Goal: Task Accomplishment & Management: Manage account settings

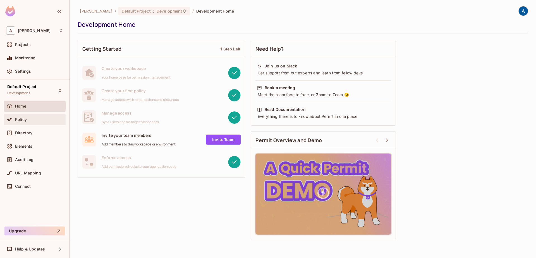
click at [11, 122] on icon at bounding box center [10, 120] width 6 height 6
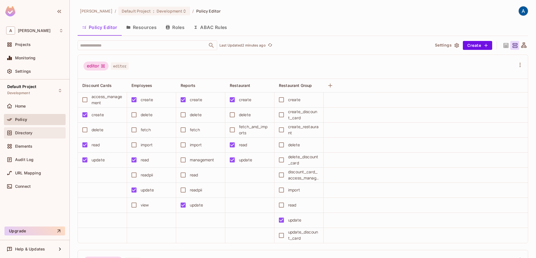
click at [32, 132] on span "Directory" at bounding box center [23, 133] width 17 height 4
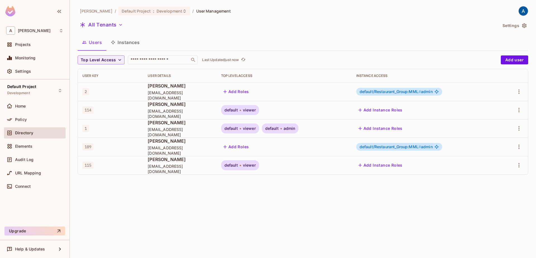
click at [136, 43] on button "Instances" at bounding box center [125, 42] width 38 height 14
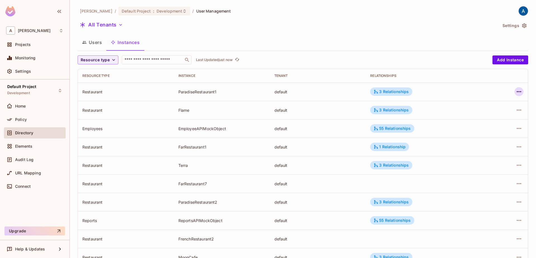
click at [518, 92] on icon "button" at bounding box center [518, 91] width 7 height 7
click at [478, 105] on div "Edit Resource Instance" at bounding box center [486, 105] width 44 height 6
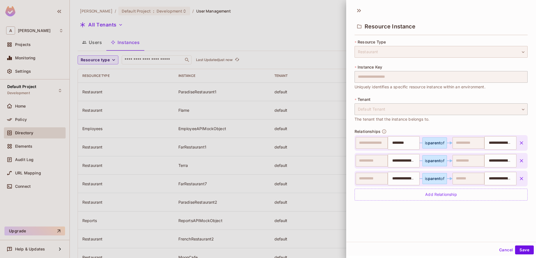
click at [428, 55] on div "Restaurant" at bounding box center [440, 52] width 173 height 12
click at [526, 53] on div "Restaurant" at bounding box center [440, 52] width 173 height 12
click at [241, 50] on div at bounding box center [268, 129] width 536 height 258
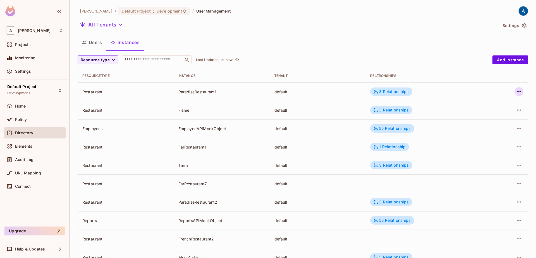
click at [517, 92] on icon "button" at bounding box center [518, 91] width 7 height 7
click at [476, 116] on div "Edit Attributes" at bounding box center [478, 117] width 28 height 6
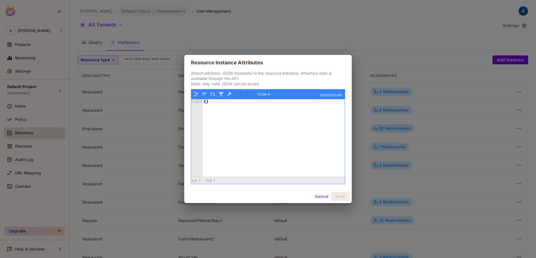
click at [322, 197] on button "Cancel" at bounding box center [322, 196] width 18 height 9
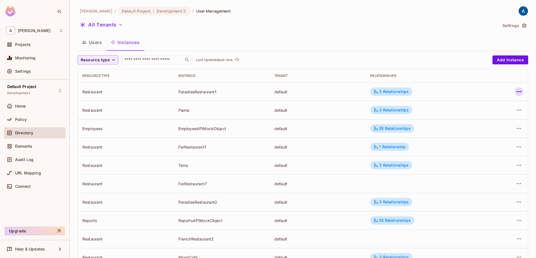
click at [519, 94] on icon "button" at bounding box center [518, 91] width 7 height 7
click at [478, 102] on div "Edit Resource Instance" at bounding box center [486, 105] width 44 height 6
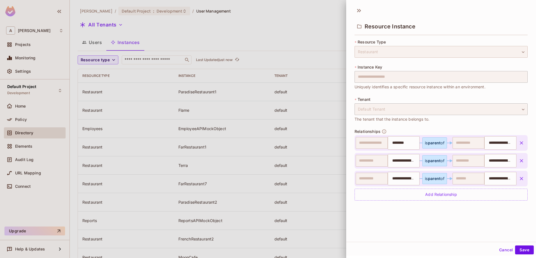
click at [505, 49] on div "Restaurant" at bounding box center [440, 52] width 173 height 12
click at [381, 106] on div "Default Tenant" at bounding box center [440, 110] width 173 height 12
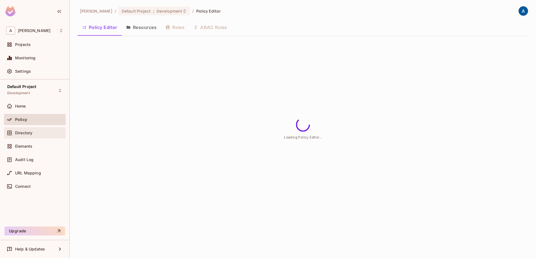
click at [26, 134] on span "Directory" at bounding box center [23, 133] width 17 height 4
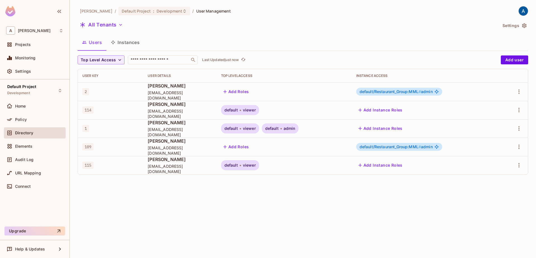
click at [139, 47] on button "Instances" at bounding box center [125, 42] width 38 height 14
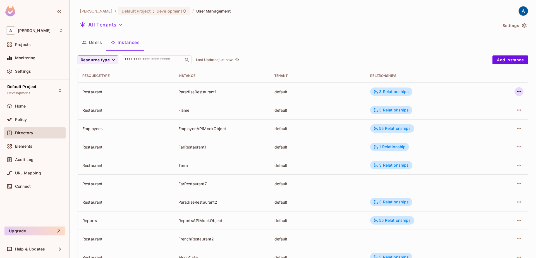
click at [516, 92] on icon "button" at bounding box center [518, 91] width 7 height 7
click at [480, 102] on div "Edit Resource Instance" at bounding box center [486, 105] width 44 height 6
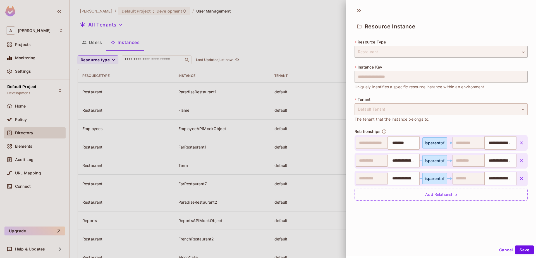
click at [376, 108] on div "Default Tenant" at bounding box center [440, 110] width 173 height 12
click at [373, 58] on div "**********" at bounding box center [440, 123] width 173 height 168
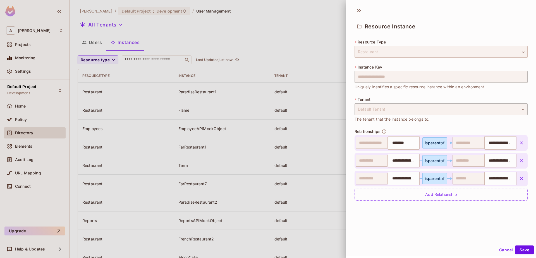
click at [372, 57] on div "Restaurant" at bounding box center [440, 52] width 173 height 12
click at [508, 247] on button "Cancel" at bounding box center [506, 250] width 18 height 9
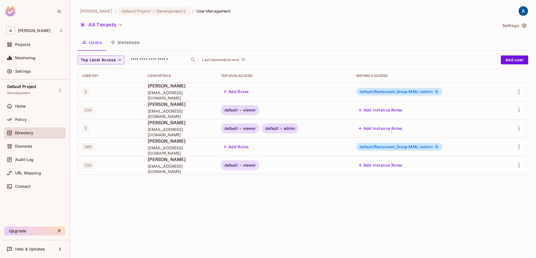
click at [136, 49] on button "Instances" at bounding box center [125, 42] width 38 height 14
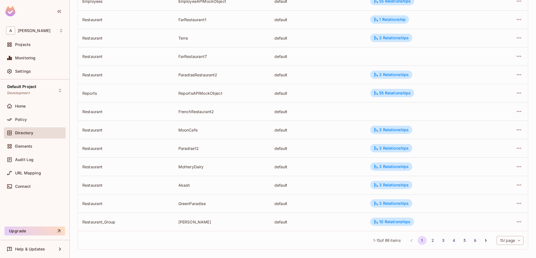
scroll to position [131, 0]
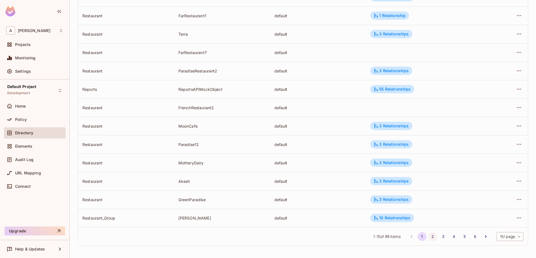
click at [434, 238] on button "2" at bounding box center [432, 236] width 9 height 9
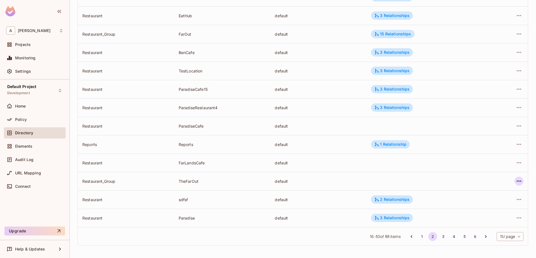
click at [520, 184] on icon "button" at bounding box center [518, 181] width 7 height 7
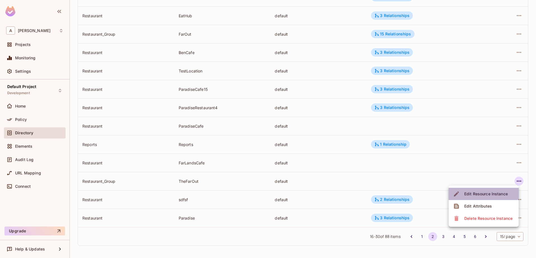
click at [491, 194] on div "Edit Resource Instance" at bounding box center [486, 194] width 44 height 6
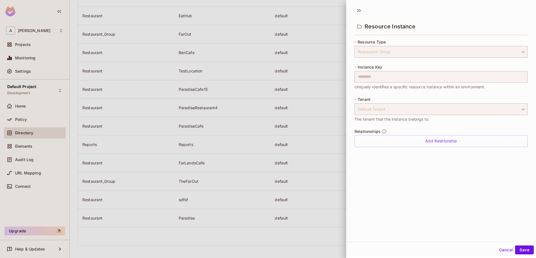
drag, startPoint x: 386, startPoint y: 58, endPoint x: 385, endPoint y: 87, distance: 28.5
click at [387, 63] on div "**********" at bounding box center [440, 96] width 173 height 115
click at [448, 200] on div "**********" at bounding box center [441, 123] width 190 height 238
